Goal: Subscribe to service/newsletter

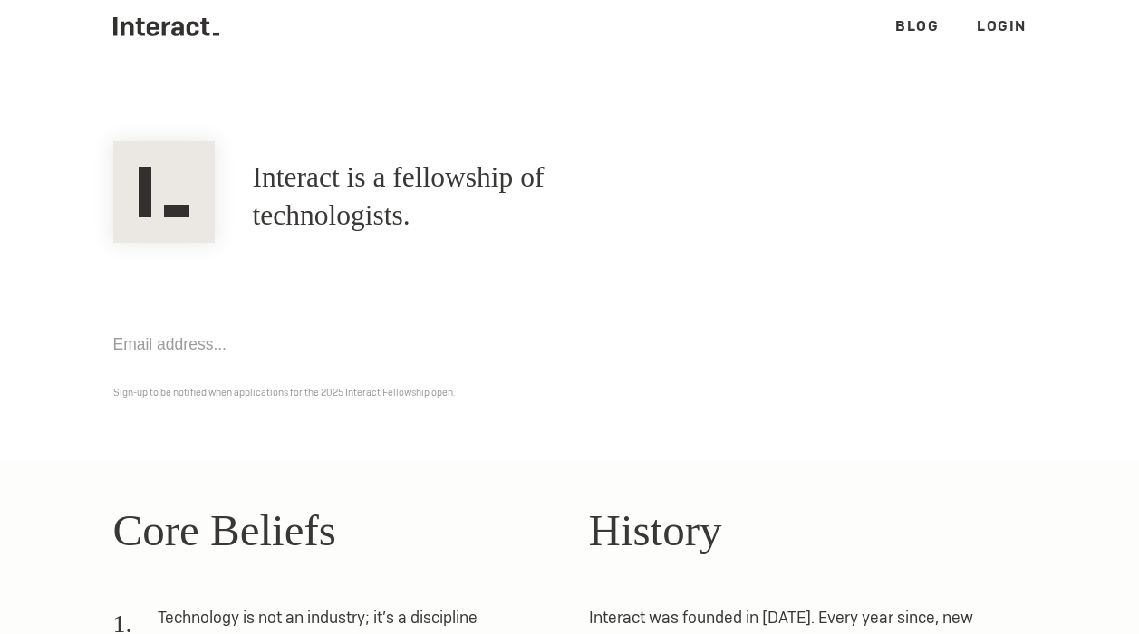
scroll to position [39, 0]
click at [178, 333] on input "email" at bounding box center [303, 346] width 381 height 52
type input "sutanmuleta@outlook.com"
click input "Get notified" at bounding box center [0, 0] width 0 height 0
